Goal: Task Accomplishment & Management: Use online tool/utility

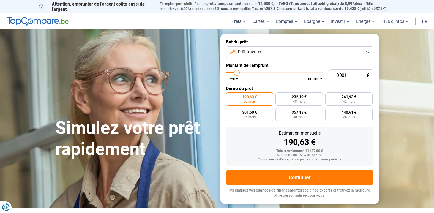
click at [366, 51] on button "Prêt travaux" at bounding box center [299, 52] width 147 height 12
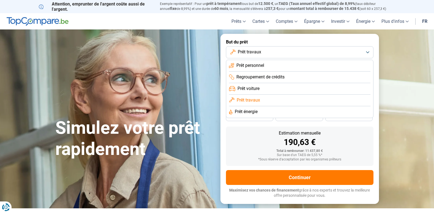
click at [263, 100] on li "Prêt travaux" at bounding box center [299, 101] width 141 height 12
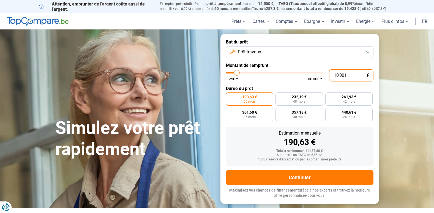
click at [354, 72] on input "10 001" at bounding box center [351, 75] width 44 height 12
type input "1 000"
type input "1250"
type input "1 250"
type input "1250"
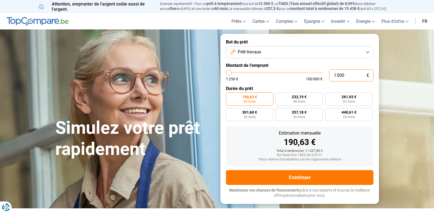
radio input "true"
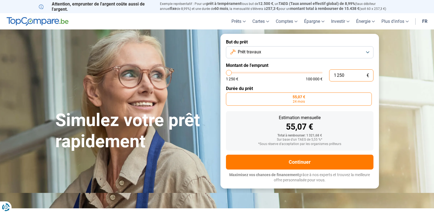
type input "125"
type input "1250"
type input "12"
type input "1250"
type input "1"
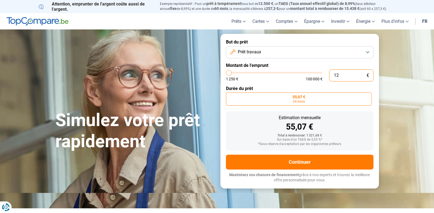
type input "1250"
type input "0"
type input "1250"
type input "1 250"
type input "1250"
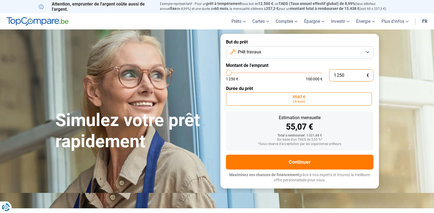
type input "12 501"
type input "12500"
type input "125 015"
type input "100000"
type input "100 000"
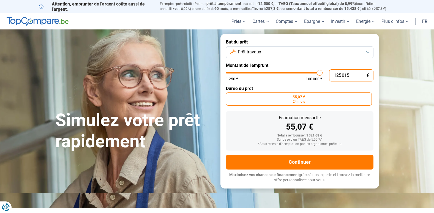
type input "100000"
radio input "false"
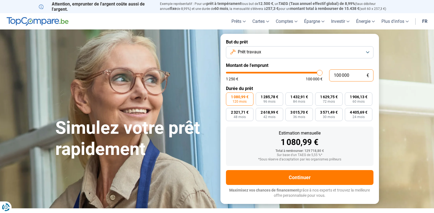
type input "10 000"
type input "10000"
type input "1 000"
type input "1250"
type input "100"
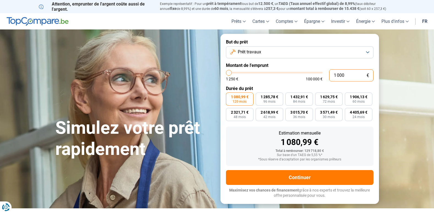
type input "1250"
type input "10"
type input "1250"
type input "1"
type input "1250"
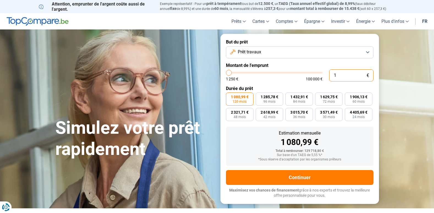
type input "15"
type input "1250"
type input "150"
type input "1250"
type input "1 500"
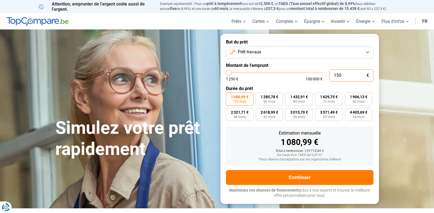
type input "1500"
type input "15 000"
type input "15000"
radio input "true"
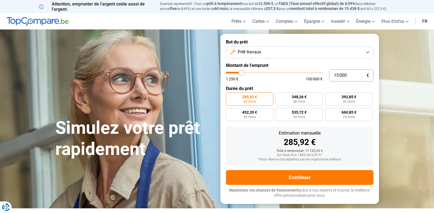
type input "1 500"
type input "1500"
type input "150"
type input "1250"
type input "15"
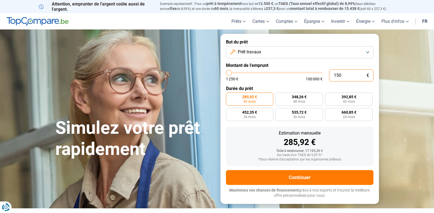
type input "1250"
type input "1"
type input "1250"
type input "0"
type input "1250"
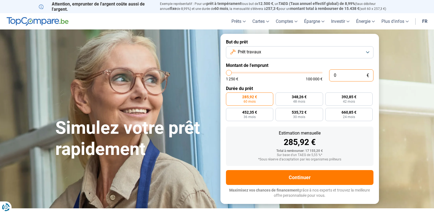
type input "2"
type input "1250"
type input "20"
type input "1250"
type input "200"
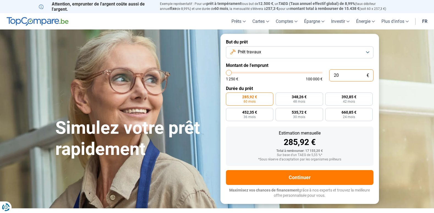
type input "1250"
type input "2 000"
type input "2000"
type input "20 000"
type input "20000"
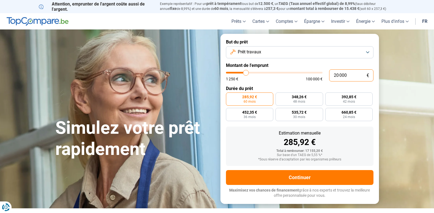
radio input "false"
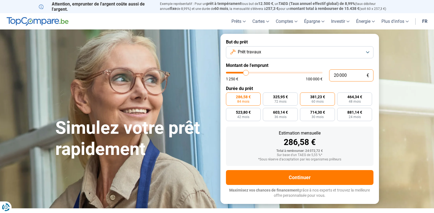
type input "2 000"
type input "2000"
type input "200"
type input "1250"
type input "20"
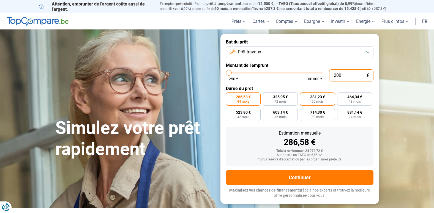
type input "1250"
type input "2"
type input "1250"
type input "0"
type input "1250"
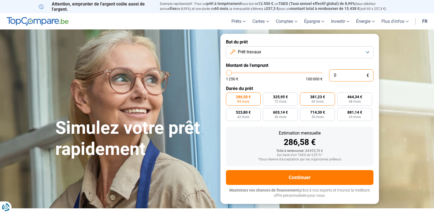
type input "1 250"
type input "1250"
radio input "true"
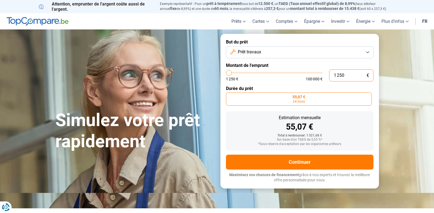
type input "12 501"
type input "12500"
type input "125 015"
type input "100000"
type input "100 000"
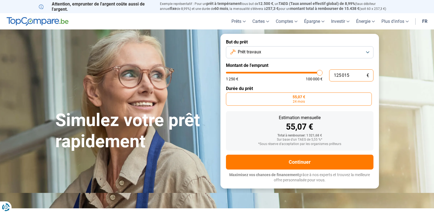
type input "100000"
radio input "false"
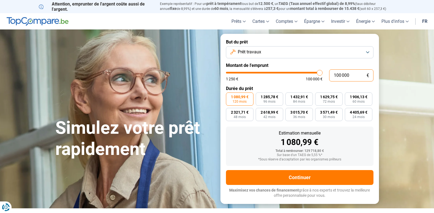
type input "10 000"
type input "10000"
type input "1 000"
type input "1250"
type input "100"
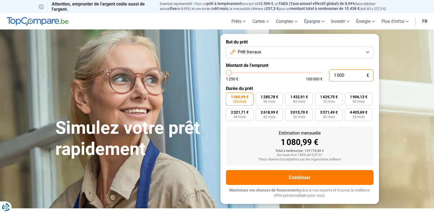
type input "1250"
type input "10"
type input "1250"
type input "1"
type input "1250"
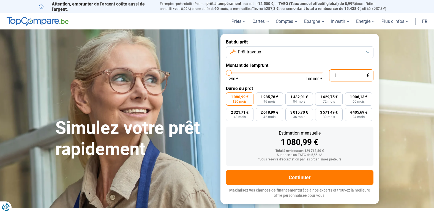
type input "1 250"
type input "1250"
radio input "true"
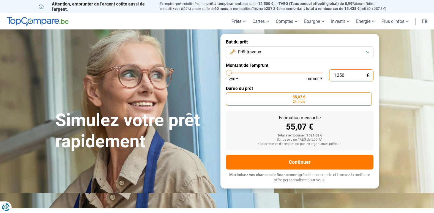
type input "125"
type input "1250"
type input "12"
type input "1250"
type input "1"
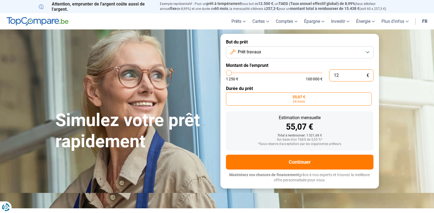
type input "1250"
type input "15"
type input "1250"
type input "150"
type input "1250"
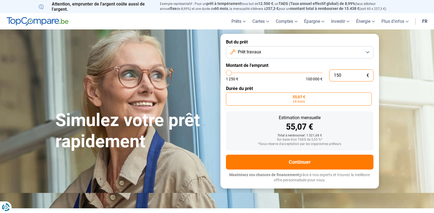
type input "1 500"
type input "1500"
type input "15 000"
type input "15000"
radio input "false"
